Goal: Information Seeking & Learning: Check status

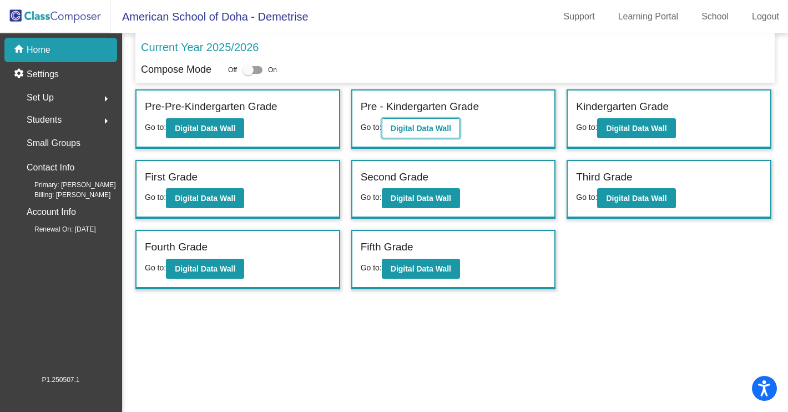
click at [437, 129] on b "Digital Data Wall" at bounding box center [421, 128] width 61 height 9
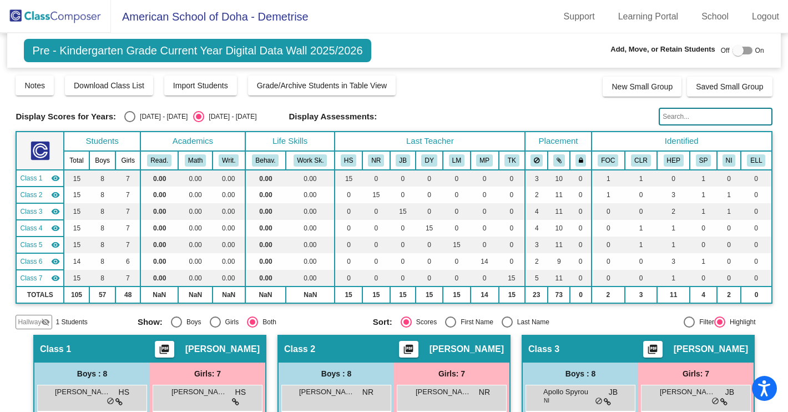
click at [127, 116] on div "Select an option" at bounding box center [129, 116] width 11 height 11
click at [129, 122] on input "[DATE] - [DATE]" at bounding box center [129, 122] width 1 height 1
radio input "true"
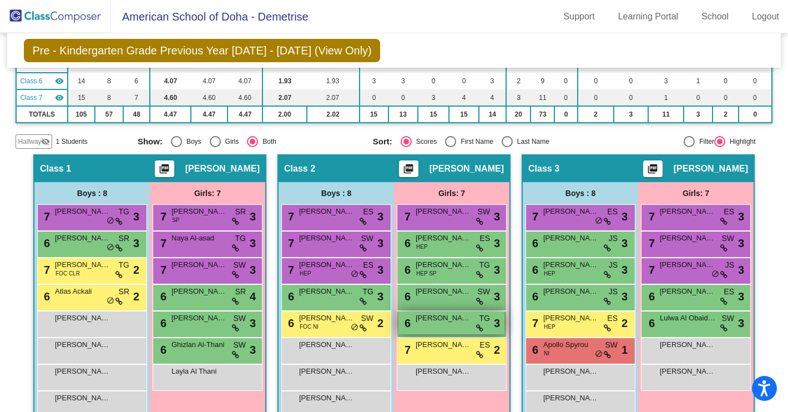
scroll to position [178, 0]
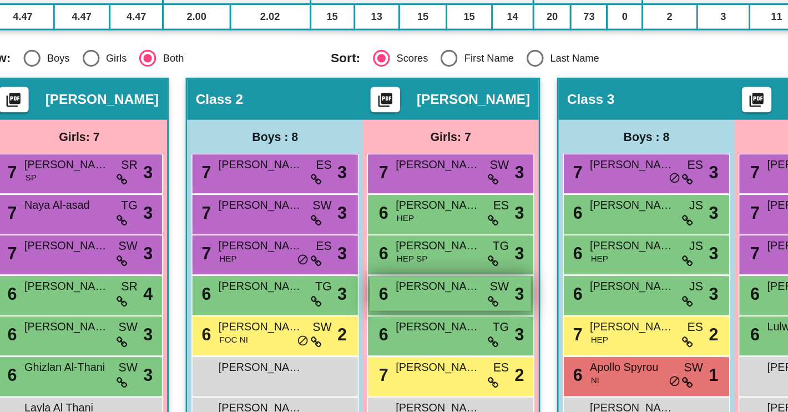
click at [453, 304] on div "6 Leena Al-Fakhroo SW lock do_not_disturb_alt 3" at bounding box center [452, 296] width 106 height 23
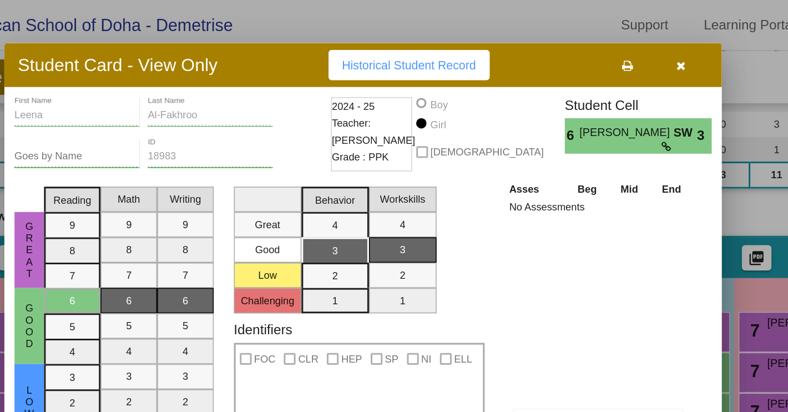
click at [608, 41] on button "button" at bounding box center [604, 43] width 36 height 20
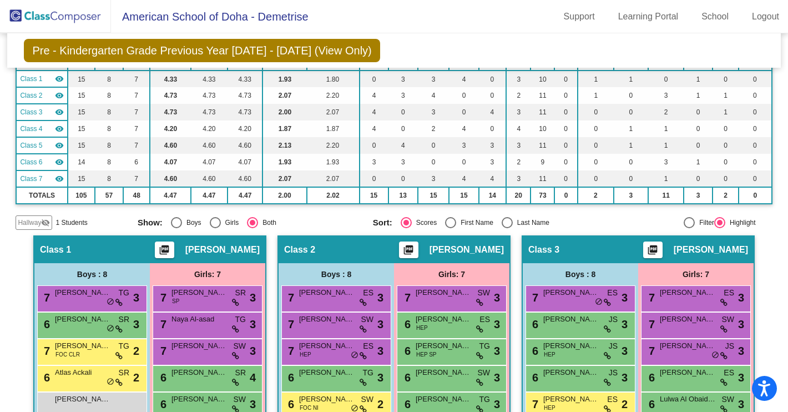
scroll to position [0, 0]
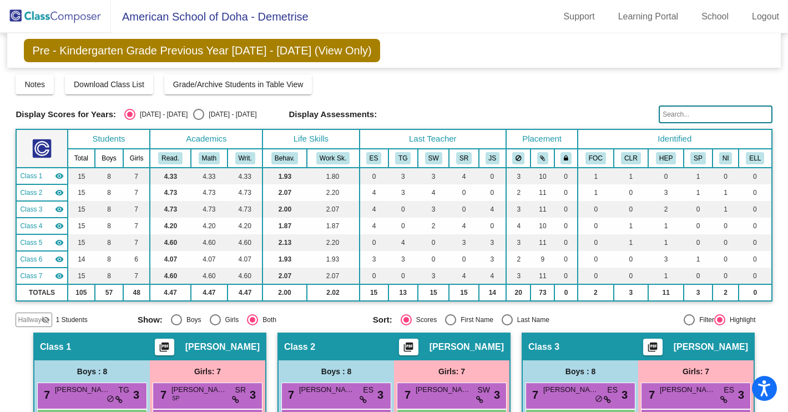
click at [47, 19] on img at bounding box center [55, 16] width 111 height 33
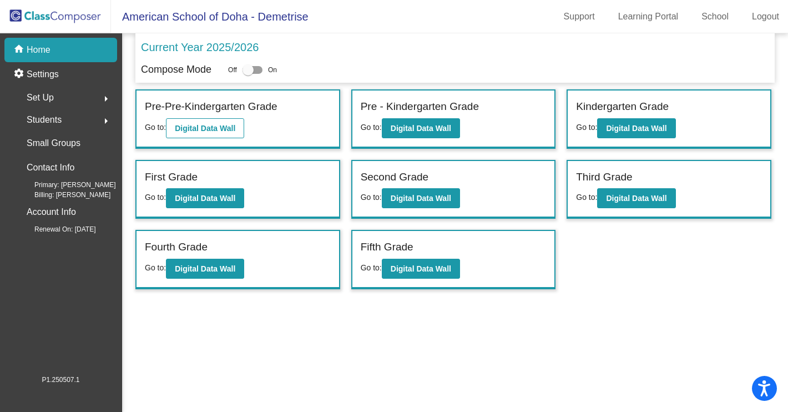
click at [210, 173] on div "First Grade" at bounding box center [238, 178] width 186 height 19
click at [641, 126] on b "Digital Data Wall" at bounding box center [636, 128] width 61 height 9
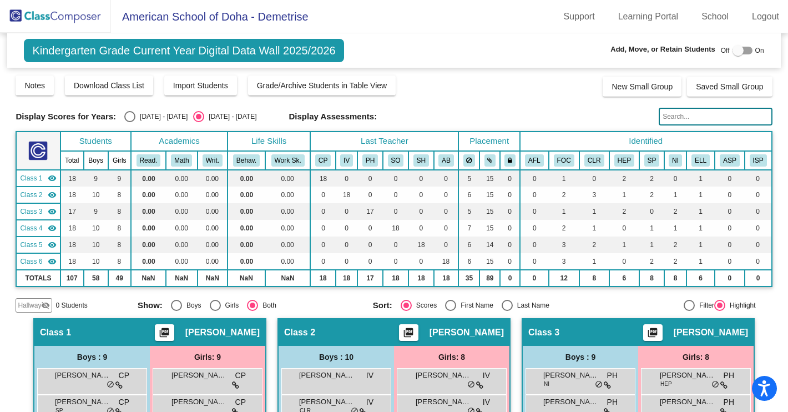
click at [54, 17] on img at bounding box center [55, 16] width 111 height 33
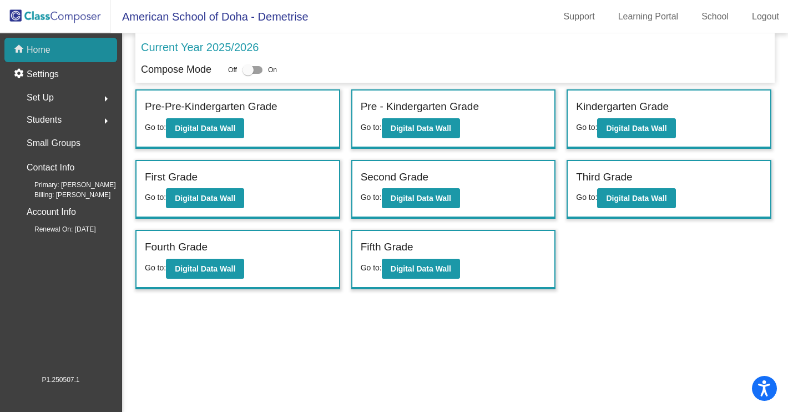
click at [37, 50] on p "Home" at bounding box center [39, 49] width 24 height 13
click at [78, 16] on img at bounding box center [55, 16] width 111 height 33
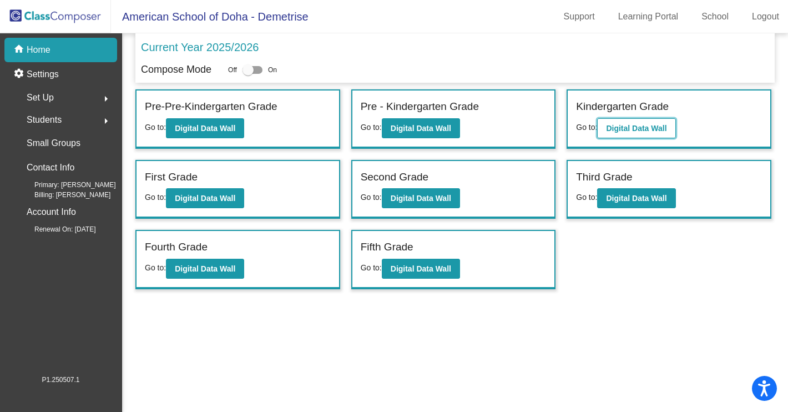
click at [646, 133] on b "Digital Data Wall" at bounding box center [636, 128] width 61 height 9
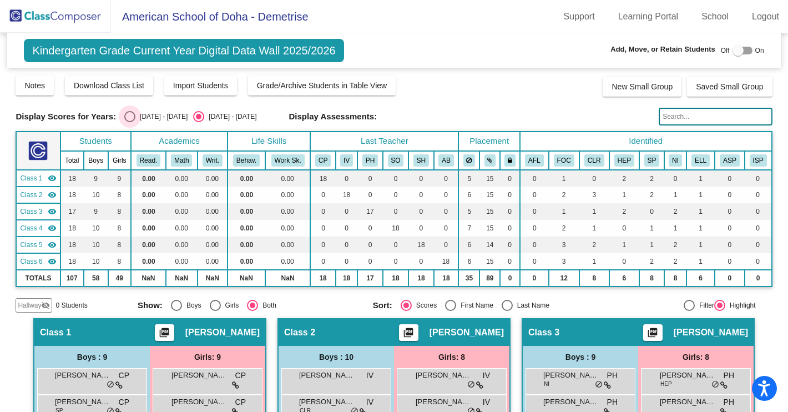
click at [130, 119] on div "Select an option" at bounding box center [129, 116] width 11 height 11
click at [130, 122] on input "[DATE] - [DATE]" at bounding box center [129, 122] width 1 height 1
radio input "true"
